Goal: Task Accomplishment & Management: Manage account settings

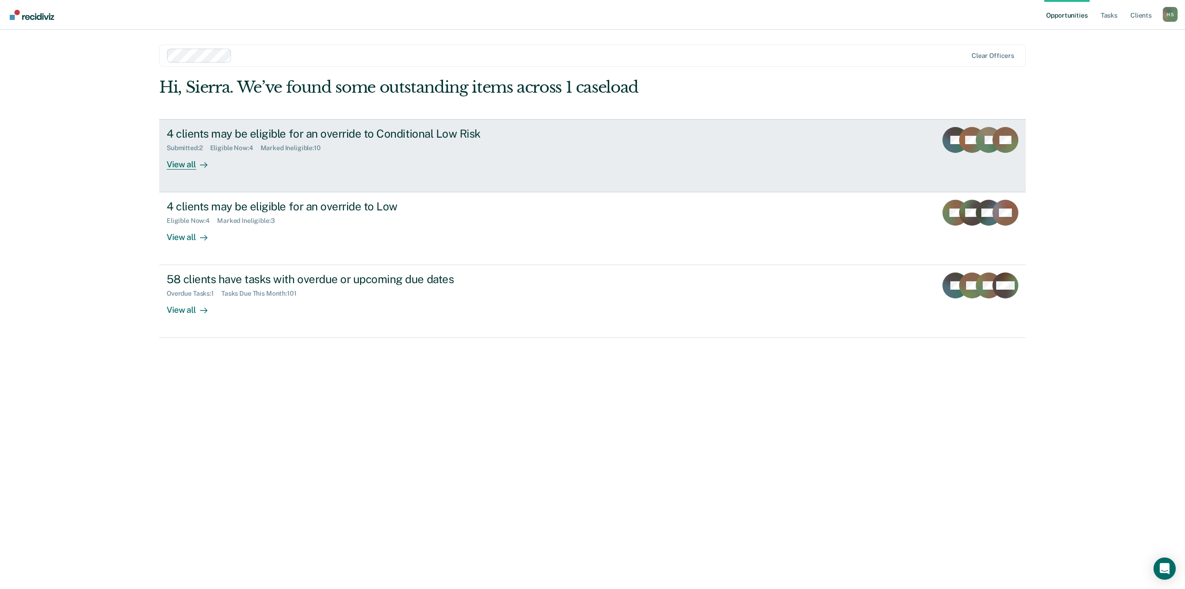
click at [392, 171] on link "4 clients may be eligible for an override to Conditional Low Risk Submitted : 2…" at bounding box center [592, 155] width 867 height 73
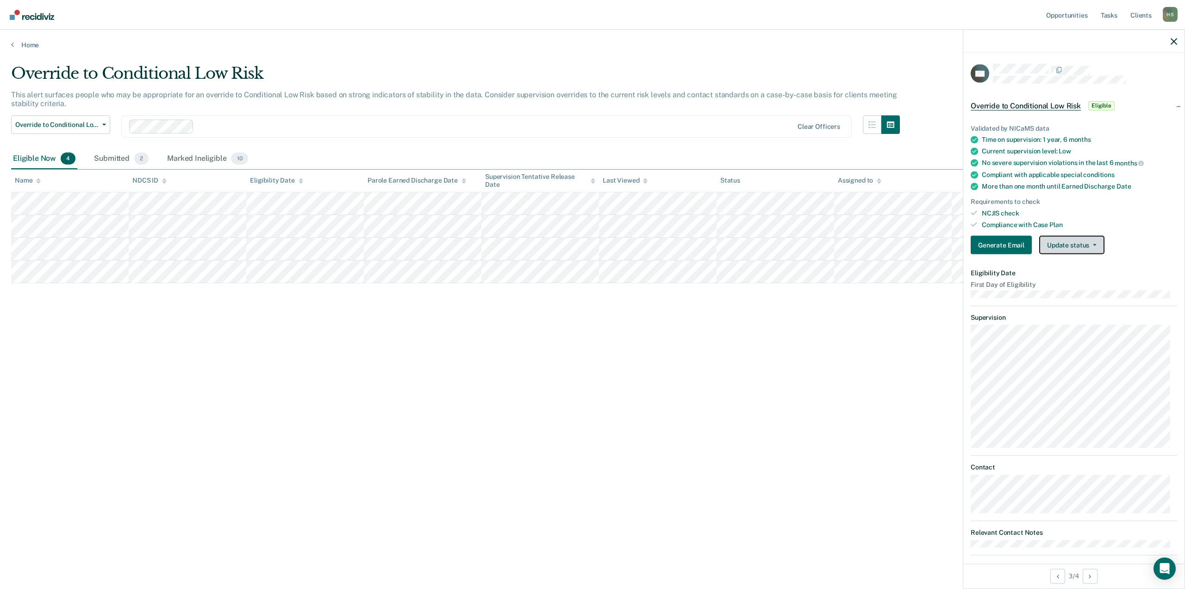
click at [1054, 245] on button "Update status" at bounding box center [1072, 245] width 65 height 19
click at [1065, 283] on button "Mark Ineligible" at bounding box center [1084, 282] width 89 height 15
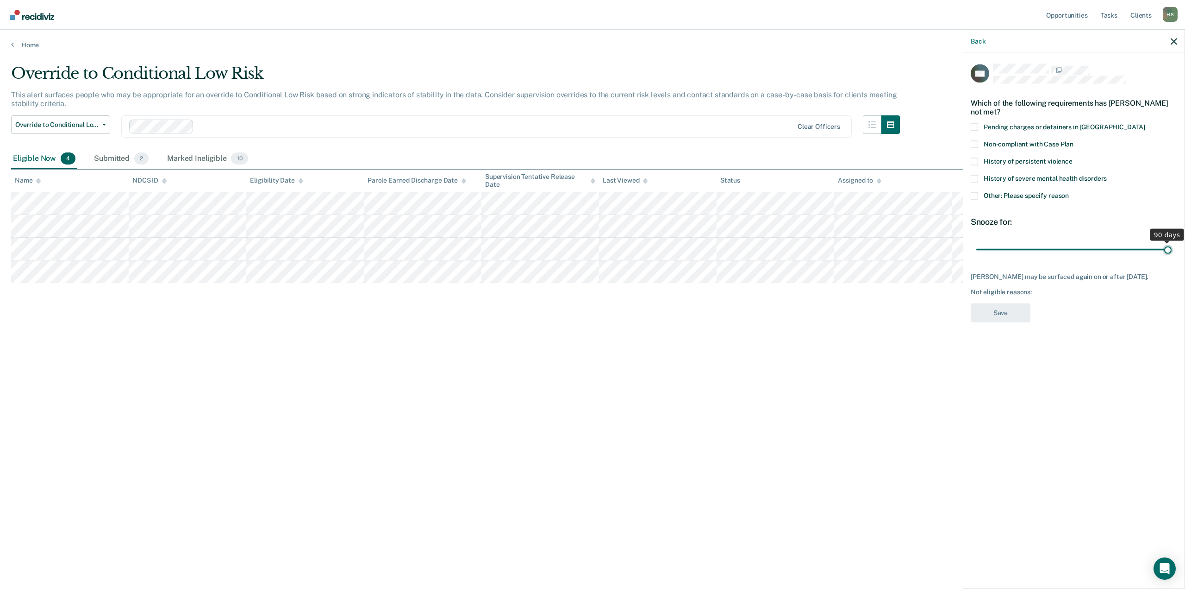
drag, startPoint x: 1041, startPoint y: 253, endPoint x: 1187, endPoint y: 263, distance: 146.3
type input "90"
click at [1172, 257] on input "range" at bounding box center [1074, 249] width 195 height 16
click at [975, 196] on span at bounding box center [974, 195] width 7 height 7
click at [1069, 192] on input "Other: Please specify reason" at bounding box center [1069, 192] width 0 height 0
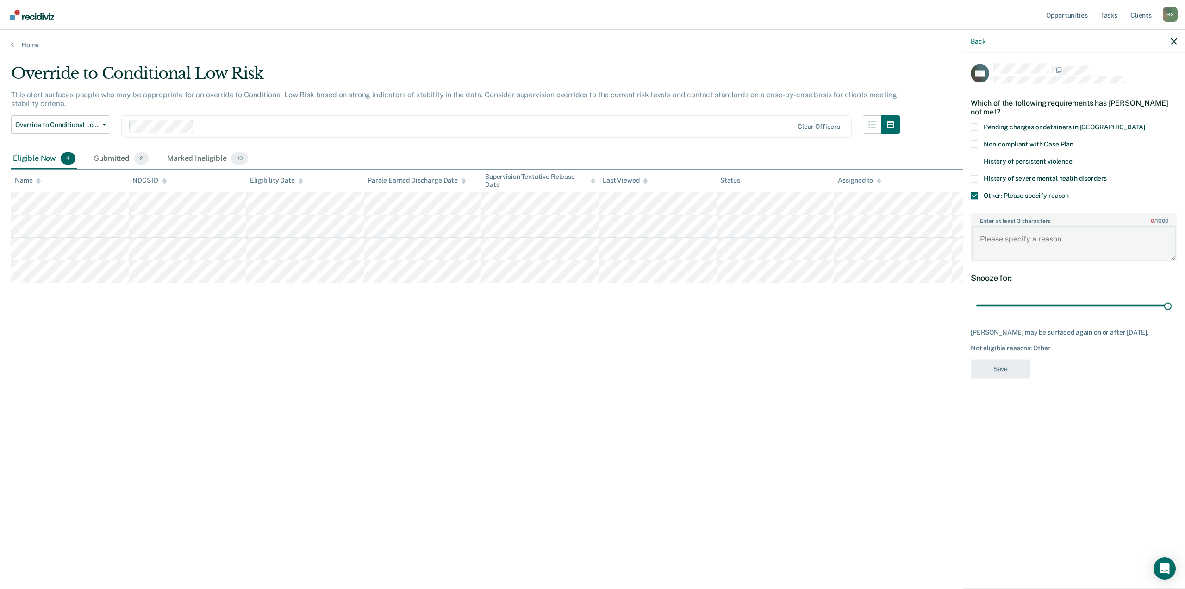
click at [1004, 245] on textarea "Enter at least 3 characters 0 / 1600" at bounding box center [1074, 243] width 205 height 34
type textarea "Client not interested in being dropped to conditional"
click at [1022, 366] on button "Save" at bounding box center [1001, 368] width 60 height 19
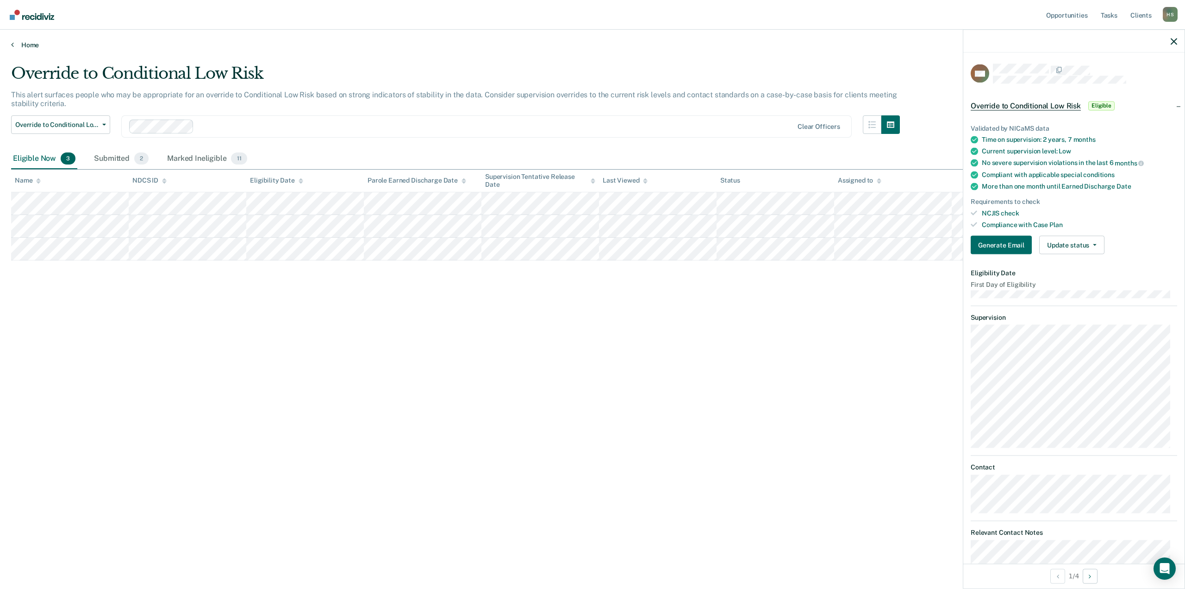
click at [16, 44] on link "Home" at bounding box center [592, 45] width 1163 height 8
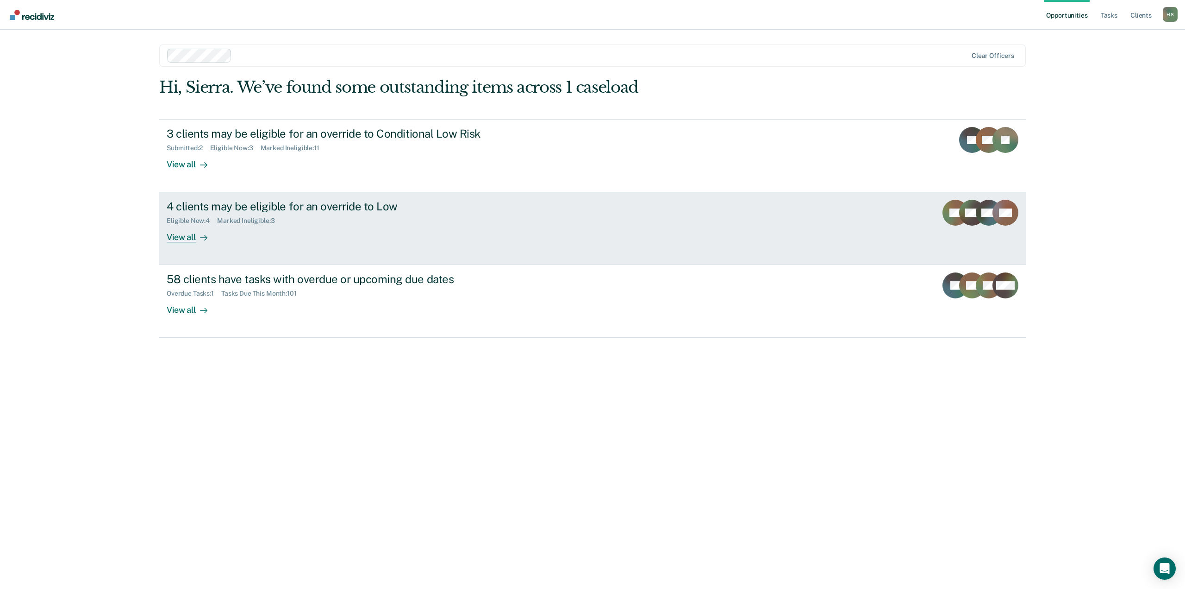
click at [347, 209] on div "4 clients may be eligible for an override to Low" at bounding box center [329, 206] width 325 height 13
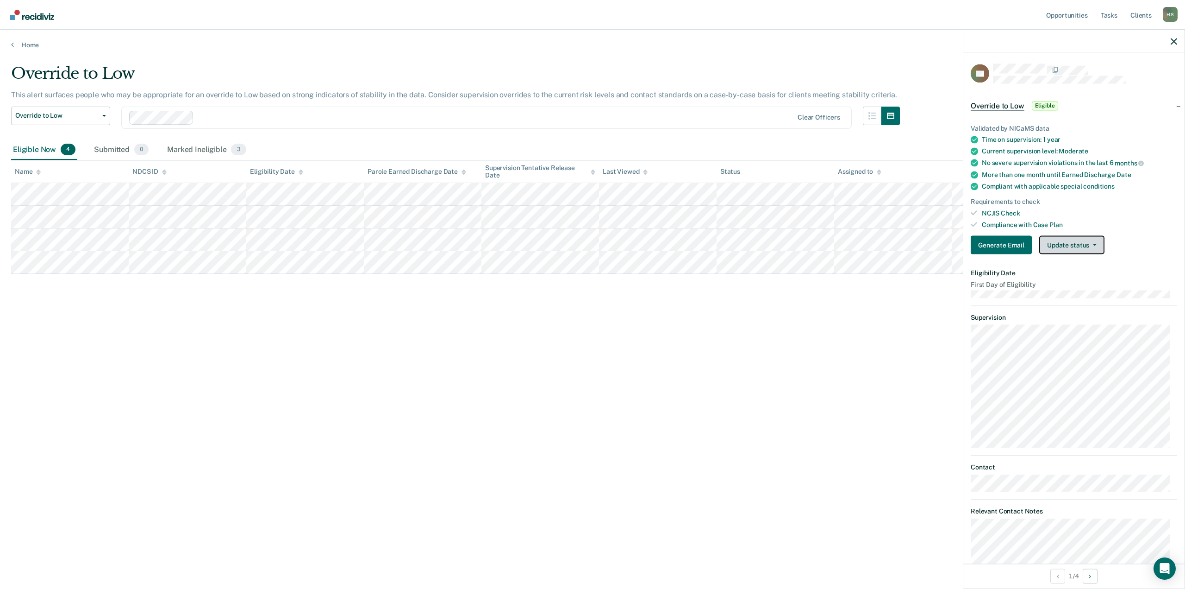
click at [1051, 248] on button "Update status" at bounding box center [1072, 245] width 65 height 19
click at [1050, 279] on button "Mark Ineligible" at bounding box center [1084, 282] width 89 height 15
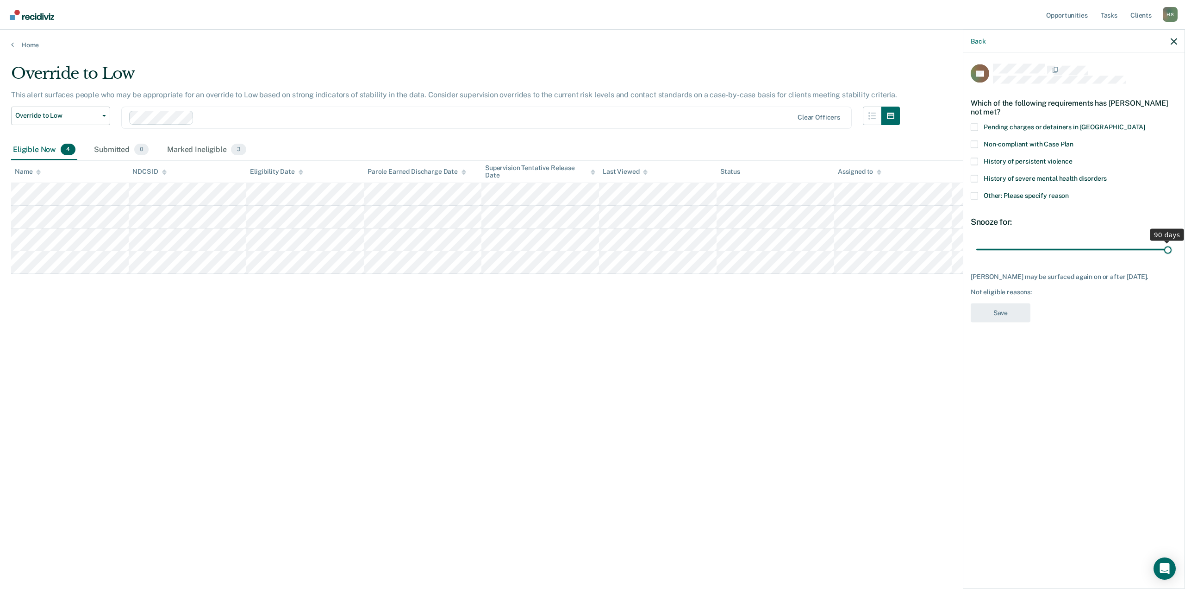
drag, startPoint x: 1042, startPoint y: 247, endPoint x: 1181, endPoint y: 264, distance: 140.4
type input "90"
click at [1172, 257] on input "range" at bounding box center [1074, 249] width 195 height 16
click at [1013, 200] on label "Other: Please specify reason" at bounding box center [1074, 197] width 207 height 10
click at [1069, 192] on input "Other: Please specify reason" at bounding box center [1069, 192] width 0 height 0
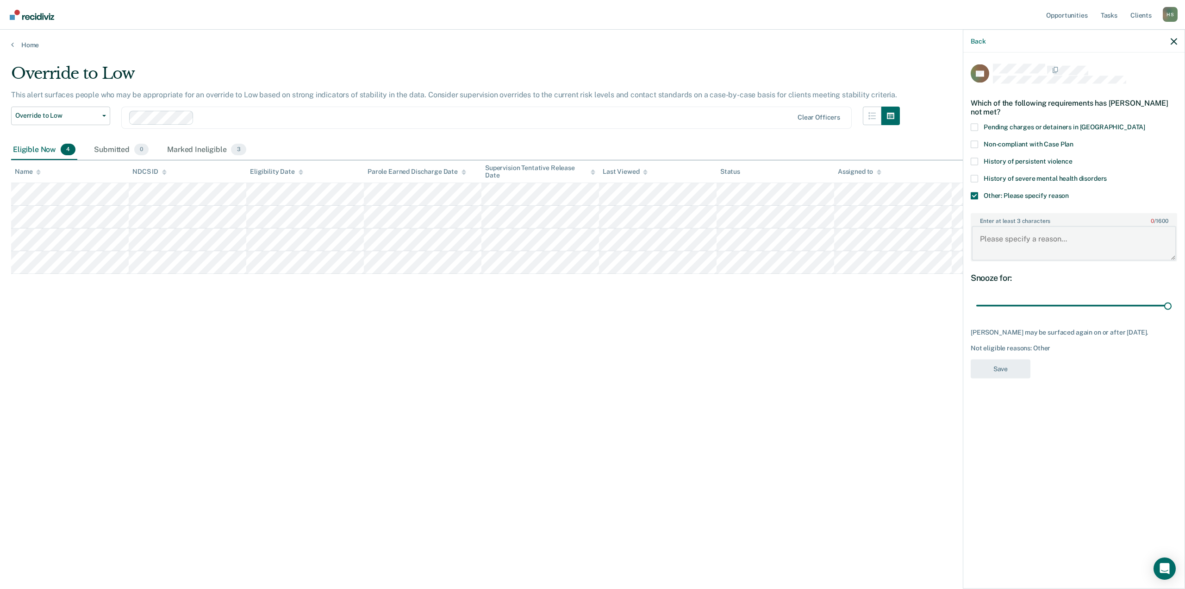
click at [1016, 249] on textarea "Enter at least 3 characters 0 / 1600" at bounding box center [1074, 243] width 205 height 34
type textarea "ORAS will be completed this week and is anticipated to drop down to low natural…"
click at [997, 370] on button "Save" at bounding box center [1001, 368] width 60 height 19
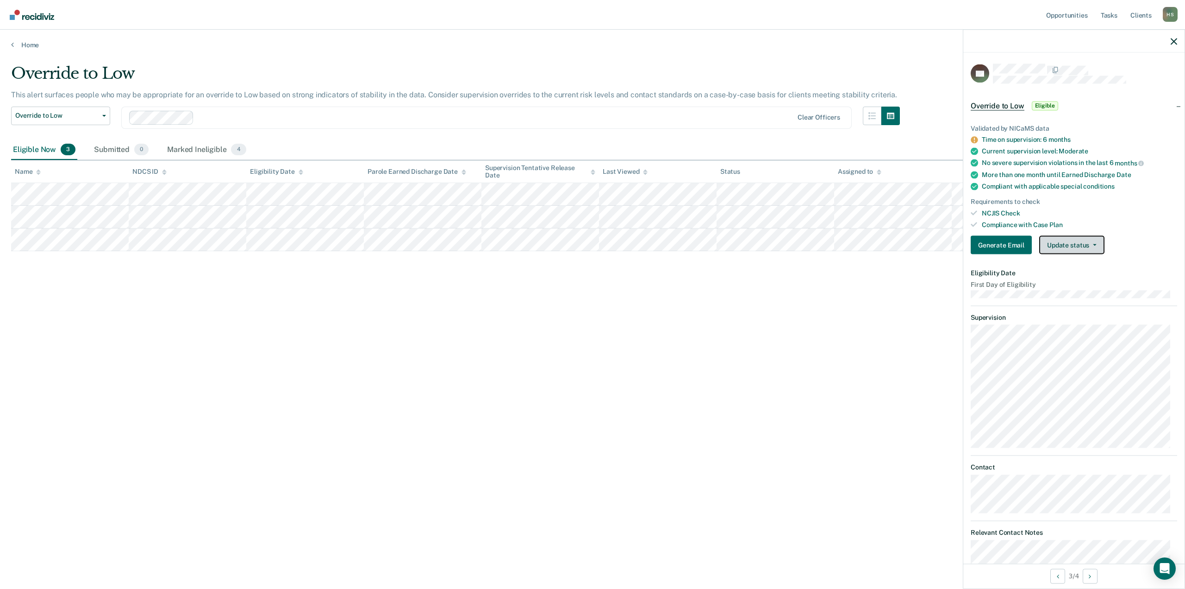
click at [1079, 240] on button "Update status" at bounding box center [1072, 245] width 65 height 19
click at [1074, 279] on button "Mark Ineligible" at bounding box center [1084, 282] width 89 height 15
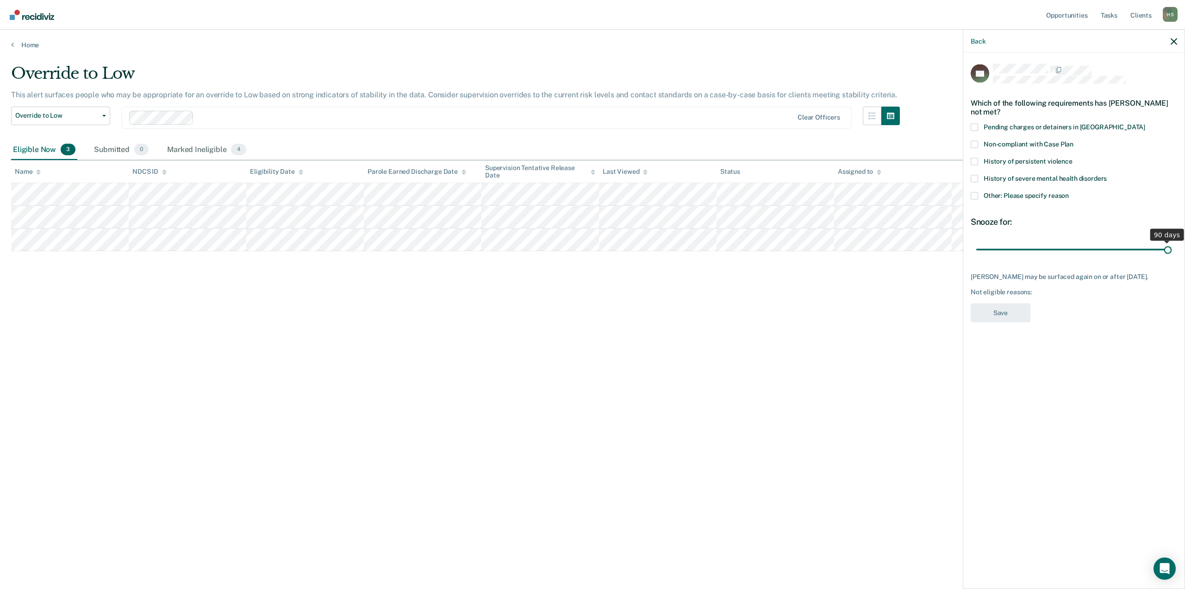
drag, startPoint x: 1042, startPoint y: 247, endPoint x: 1213, endPoint y: 255, distance: 171.0
type input "90"
click at [1172, 255] on input "range" at bounding box center [1074, 249] width 195 height 16
click at [1044, 186] on div "History of severe mental health disorders" at bounding box center [1074, 183] width 207 height 17
click at [1039, 191] on span "Other: Please specify reason" at bounding box center [1026, 194] width 85 height 7
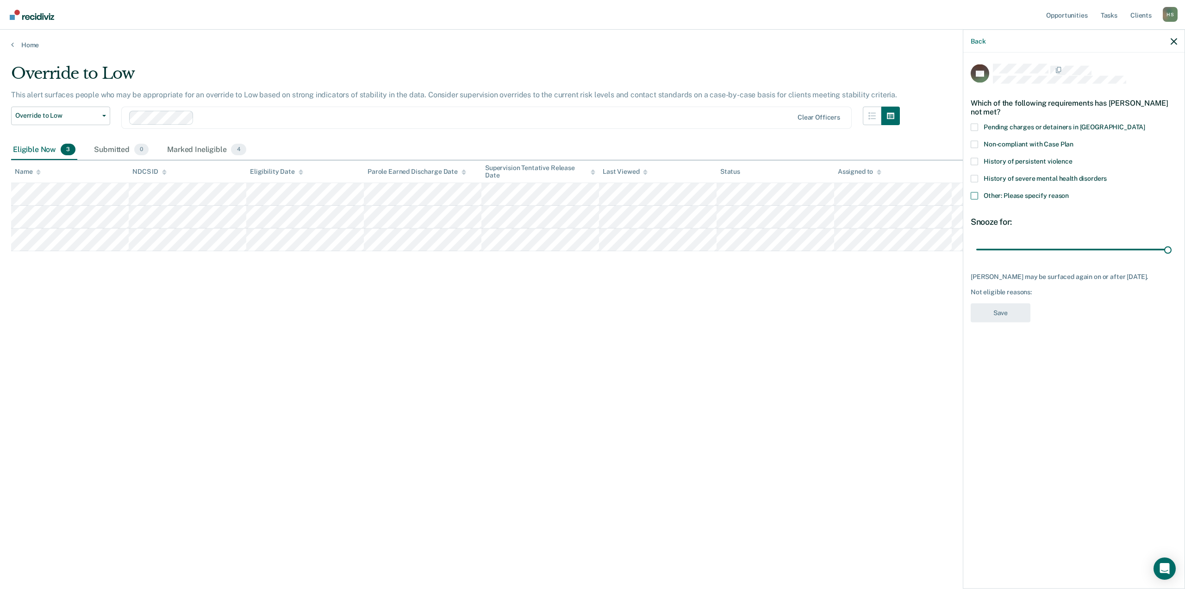
click at [1069, 192] on input "Other: Please specify reason" at bounding box center [1069, 192] width 0 height 0
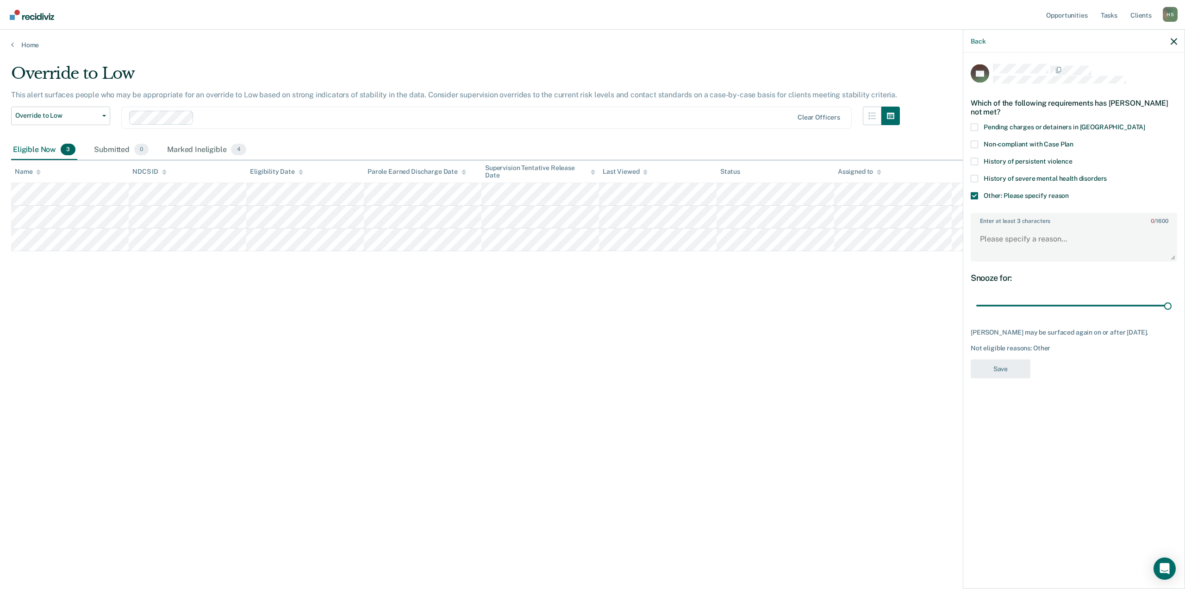
click at [1021, 222] on label "Enter at least 3 characters 0 / 1600" at bounding box center [1074, 218] width 205 height 10
click at [1021, 226] on textarea "Enter at least 3 characters 0 / 1600" at bounding box center [1074, 243] width 205 height 34
click at [1018, 234] on textarea "Enter at least 3 characters 0 / 1600" at bounding box center [1074, 243] width 205 height 34
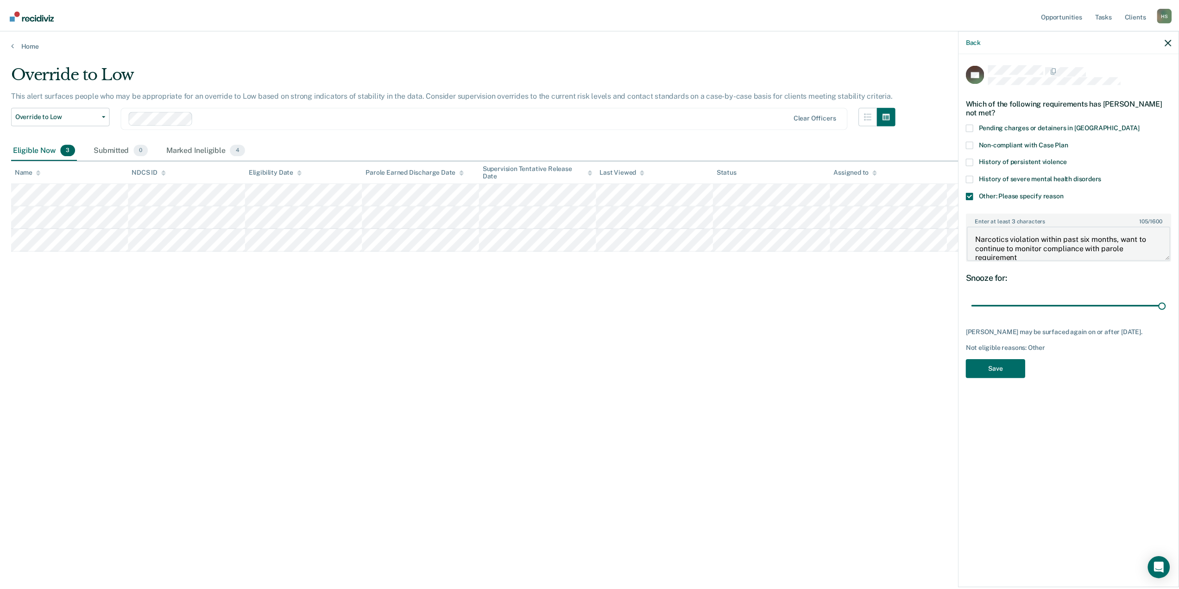
scroll to position [1, 0]
type textarea "Narcotics violation within past six months, want to continue to monitor complia…"
click at [996, 366] on button "Save" at bounding box center [1001, 368] width 60 height 19
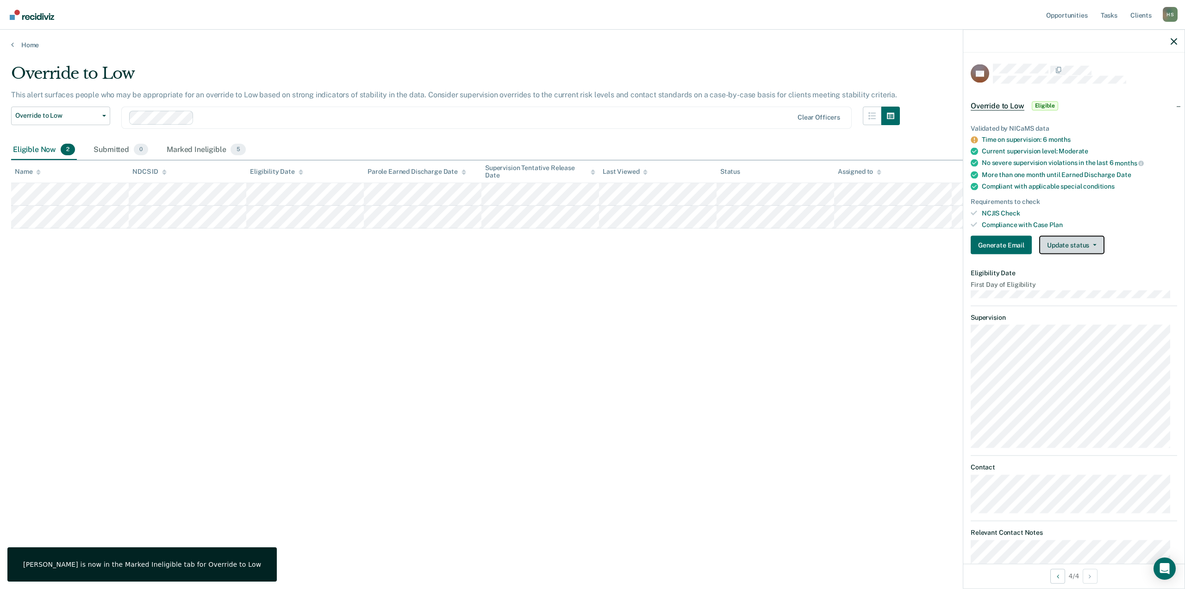
click at [1078, 239] on button "Update status" at bounding box center [1072, 245] width 65 height 19
click at [1067, 276] on button "Mark Ineligible" at bounding box center [1084, 282] width 89 height 15
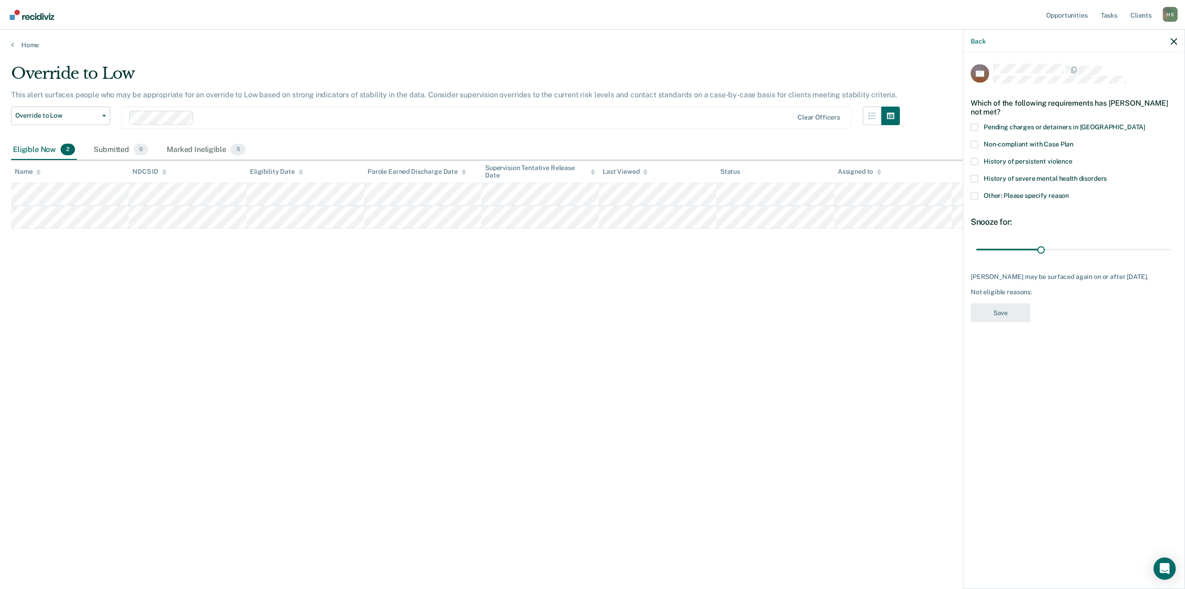
click at [995, 140] on span "Non-compliant with Case Plan" at bounding box center [1029, 143] width 90 height 7
click at [1074, 140] on input "Non-compliant with Case Plan" at bounding box center [1074, 140] width 0 height 0
drag, startPoint x: 1041, startPoint y: 247, endPoint x: 1210, endPoint y: 252, distance: 169.1
type input "90"
click at [1172, 252] on input "range" at bounding box center [1074, 249] width 195 height 16
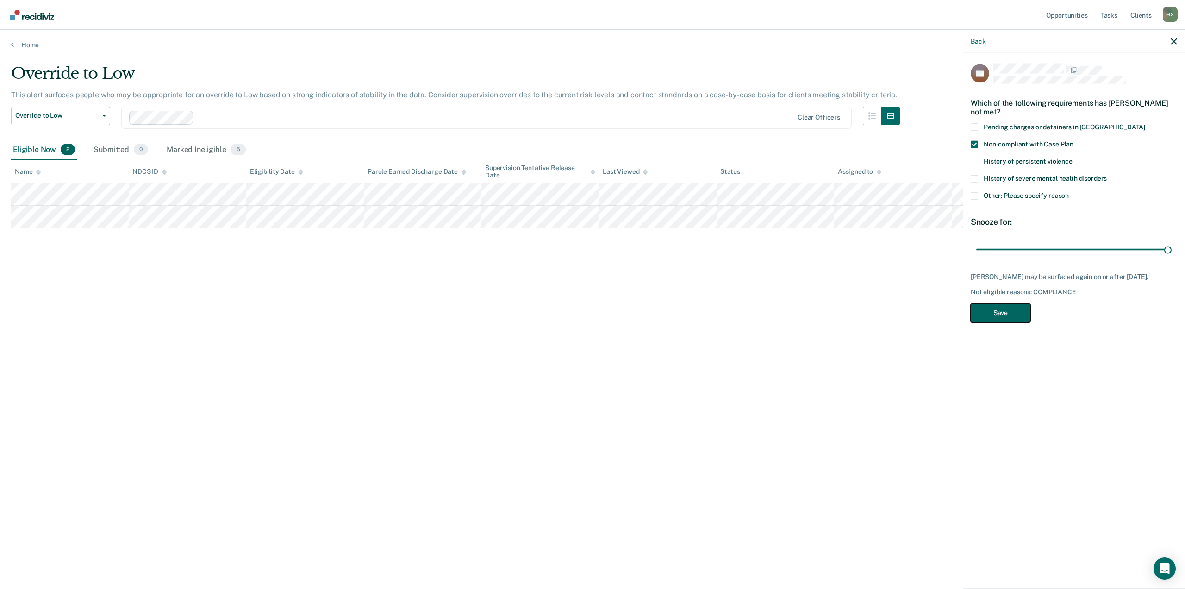
click at [1007, 315] on button "Save" at bounding box center [1001, 312] width 60 height 19
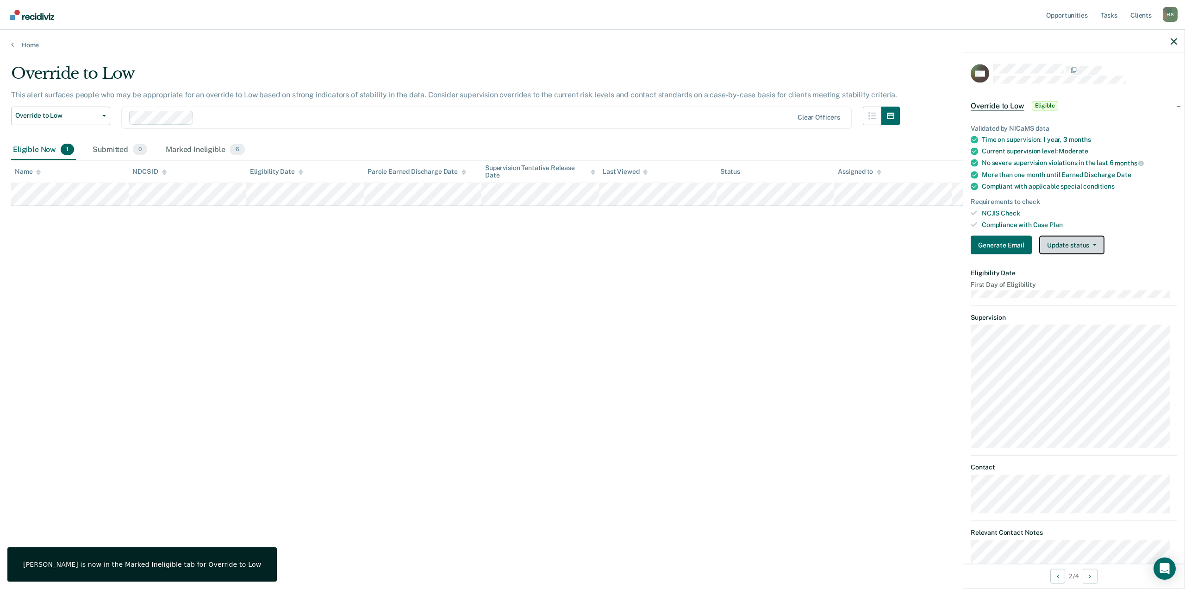
click at [1070, 245] on button "Update status" at bounding box center [1072, 245] width 65 height 19
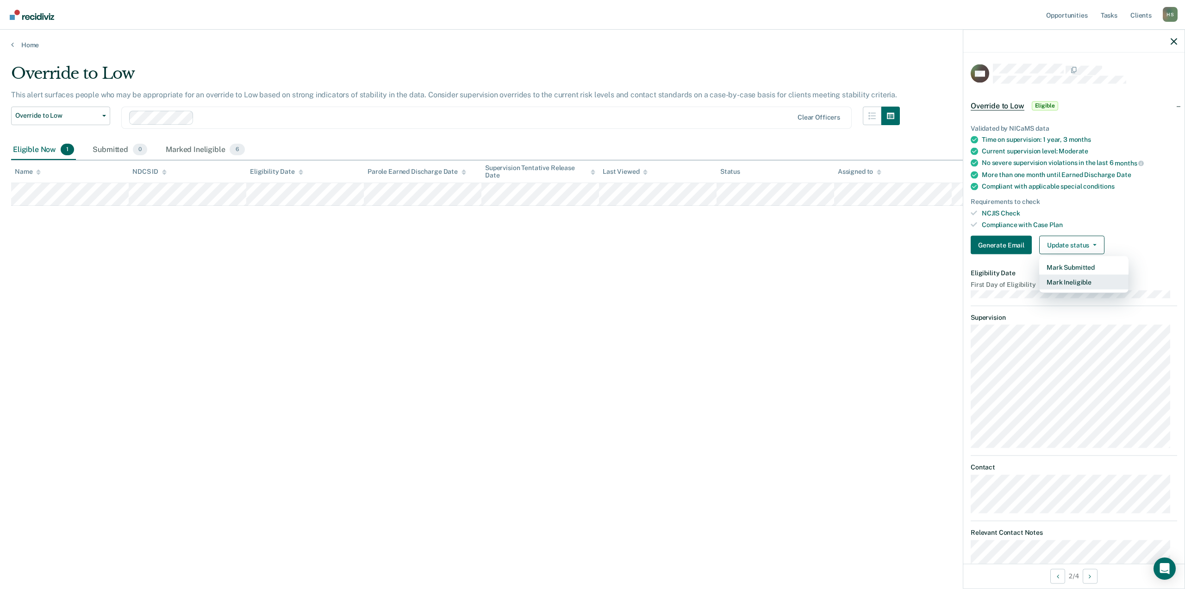
click at [1065, 278] on button "Mark Ineligible" at bounding box center [1084, 282] width 89 height 15
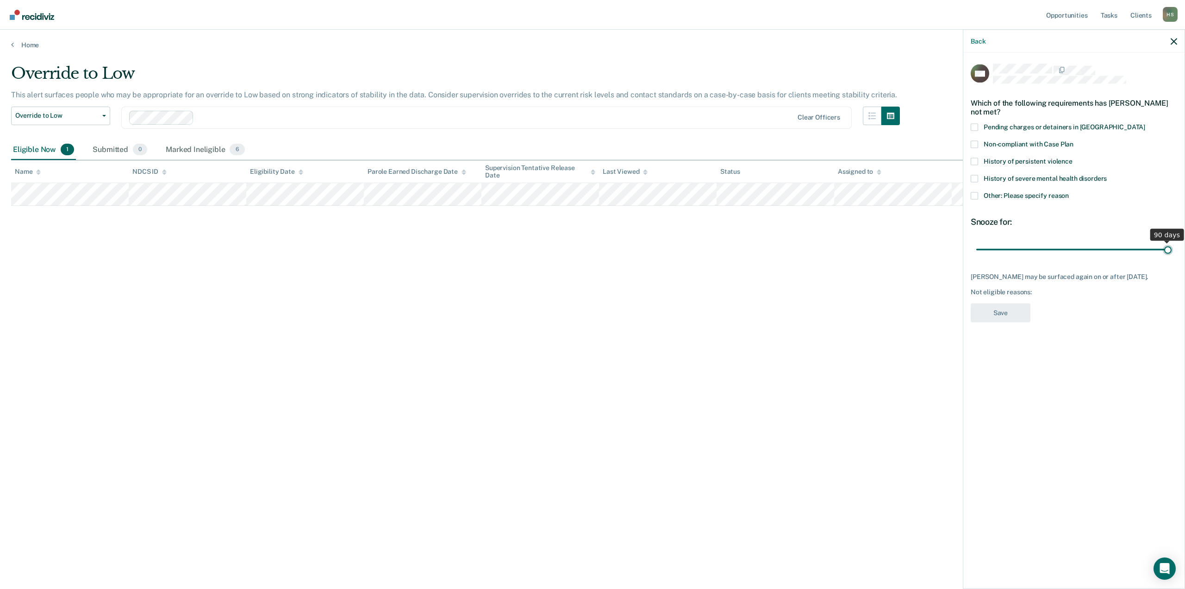
drag, startPoint x: 1045, startPoint y: 249, endPoint x: 1193, endPoint y: 258, distance: 148.0
type input "90"
click at [1172, 257] on input "range" at bounding box center [1074, 249] width 195 height 16
click at [997, 197] on span "Other: Please specify reason" at bounding box center [1026, 194] width 85 height 7
click at [1069, 192] on input "Other: Please specify reason" at bounding box center [1069, 192] width 0 height 0
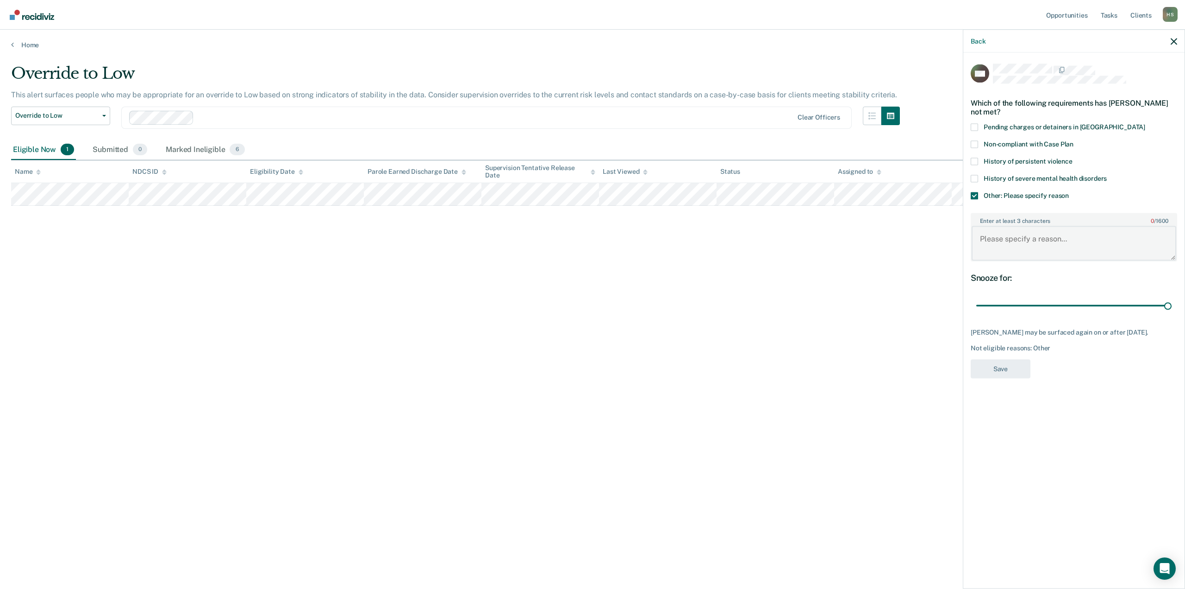
click at [1002, 236] on textarea "Enter at least 3 characters 0 / 1600" at bounding box center [1074, 243] width 205 height 34
type textarea "ORAS will be completed next month; if not scoring low naturally then will reque…"
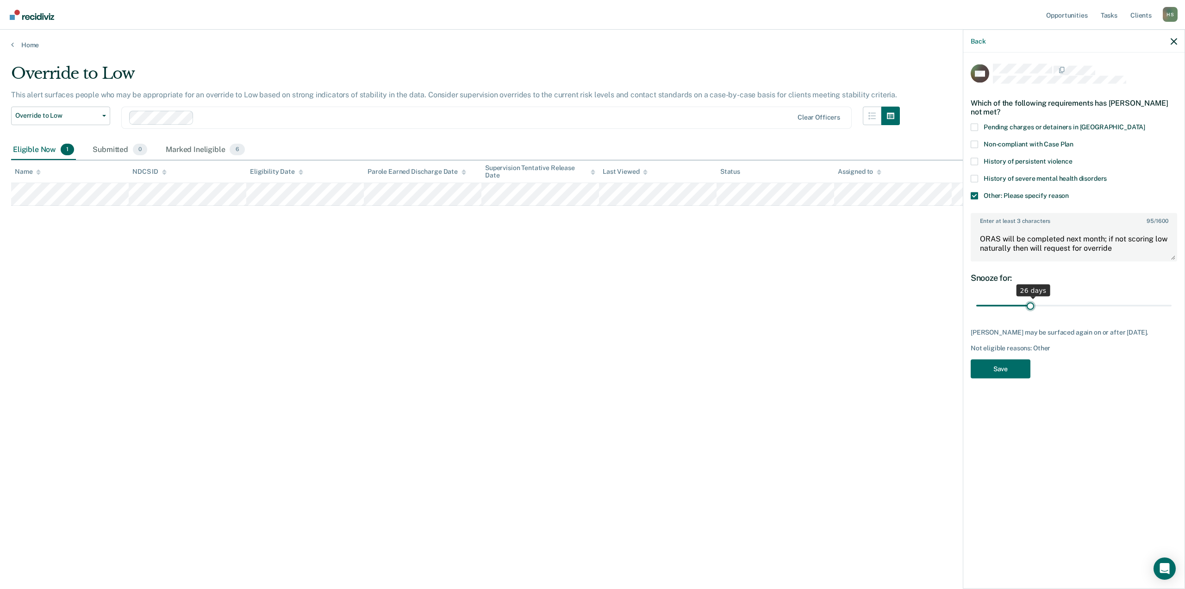
drag, startPoint x: 1167, startPoint y: 303, endPoint x: 1031, endPoint y: 306, distance: 135.7
click at [1031, 306] on input "range" at bounding box center [1074, 305] width 195 height 16
drag, startPoint x: 1034, startPoint y: 303, endPoint x: 1047, endPoint y: 302, distance: 12.5
type input "32"
click at [1047, 302] on input "range" at bounding box center [1074, 305] width 195 height 16
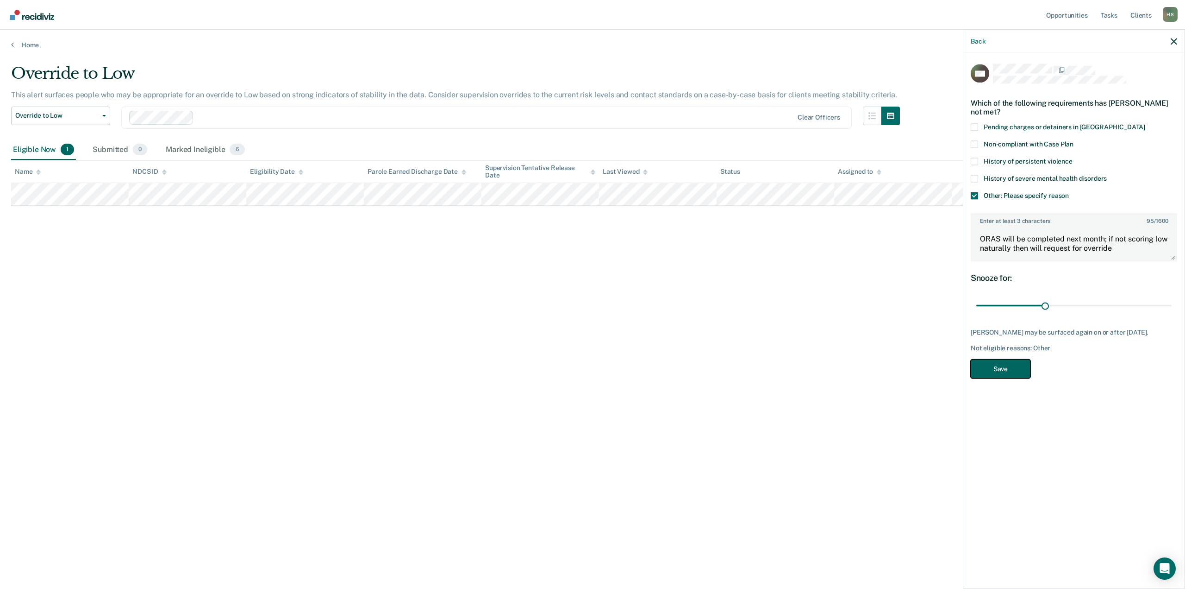
click at [1015, 363] on button "Save" at bounding box center [1001, 368] width 60 height 19
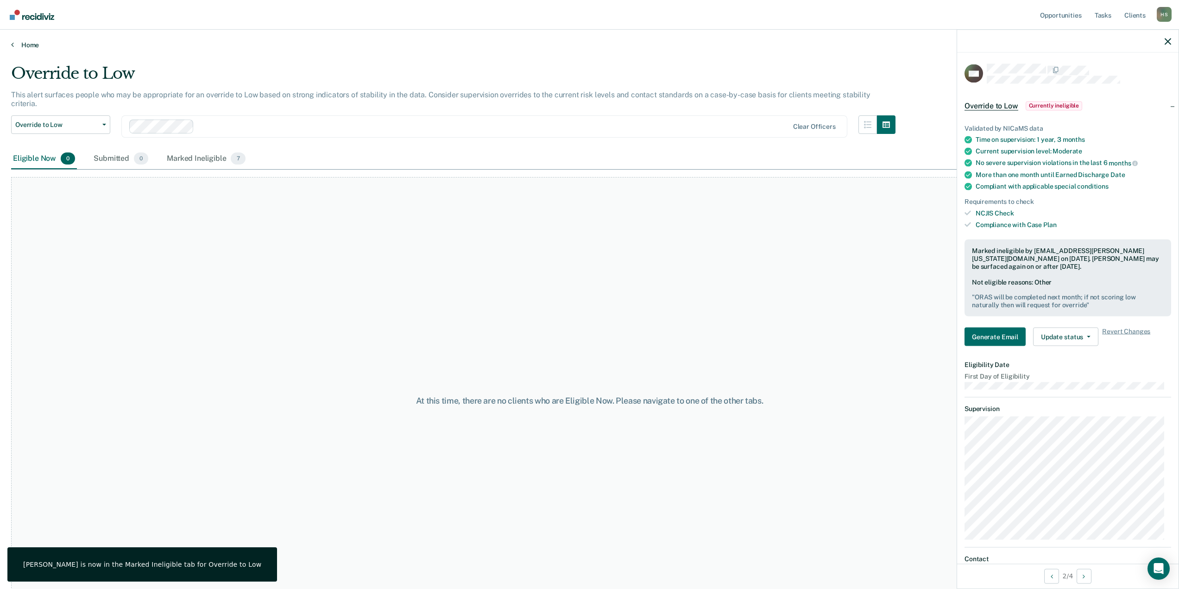
click at [39, 41] on link "Home" at bounding box center [589, 45] width 1156 height 8
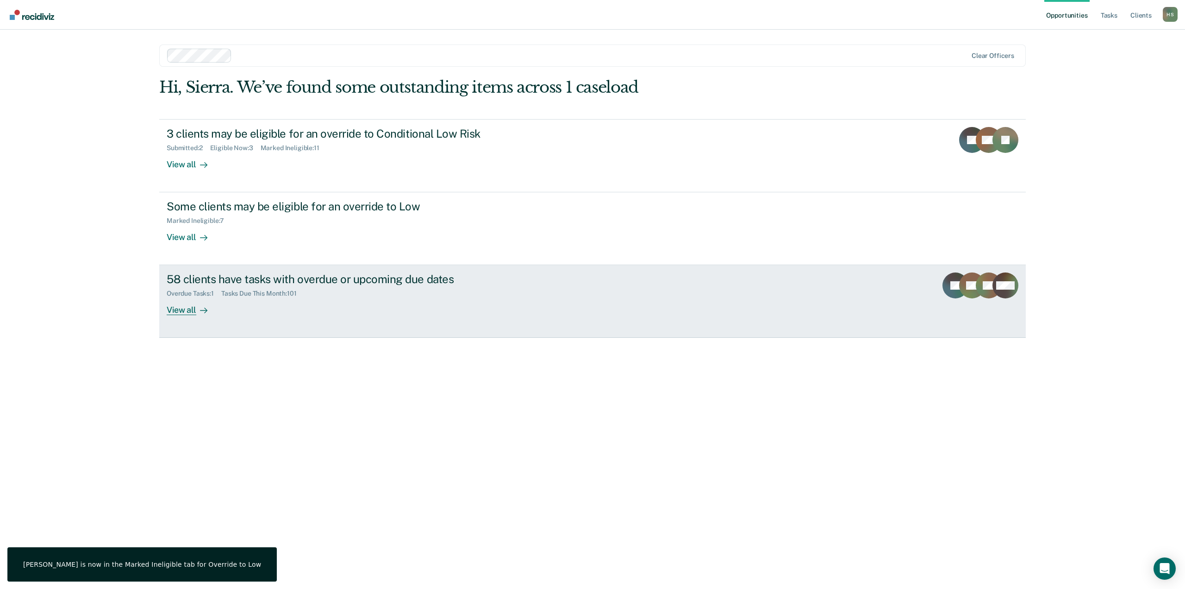
click at [388, 300] on div "58 clients have tasks with overdue or upcoming due dates Overdue Tasks : 1 Task…" at bounding box center [340, 293] width 347 height 43
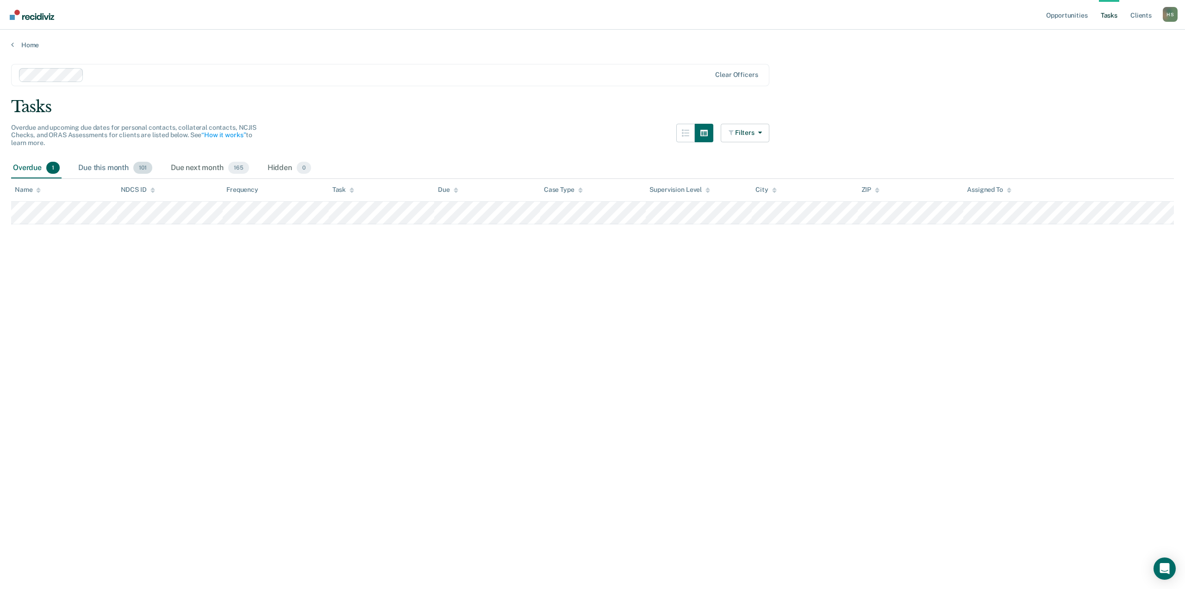
click at [122, 166] on div "Due this month 101" at bounding box center [115, 168] width 78 height 20
